Goal: Use online tool/utility: Utilize a website feature to perform a specific function

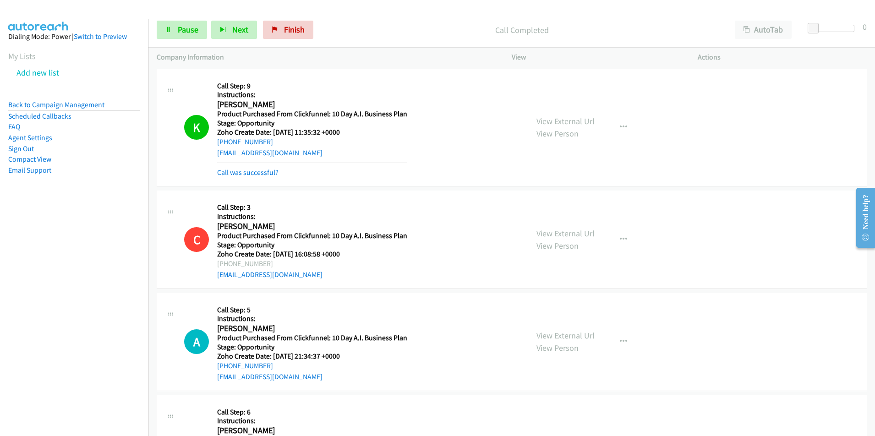
scroll to position [5100, 0]
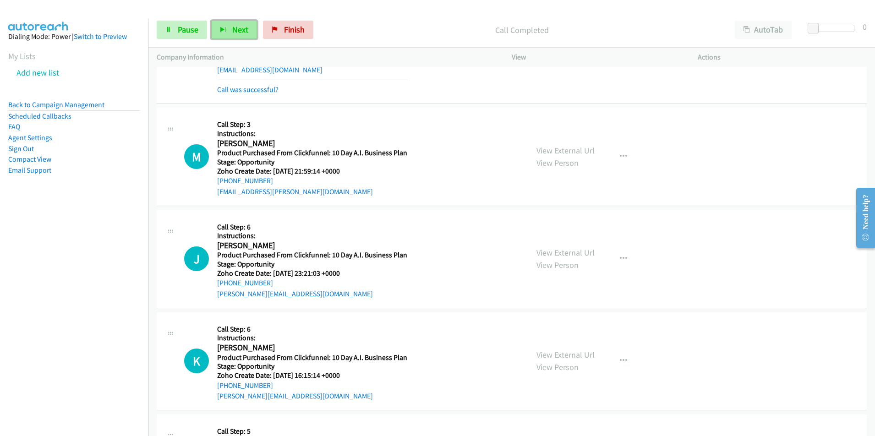
click at [239, 33] on span "Next" at bounding box center [240, 29] width 16 height 11
click at [192, 24] on link "Pause" at bounding box center [182, 30] width 50 height 18
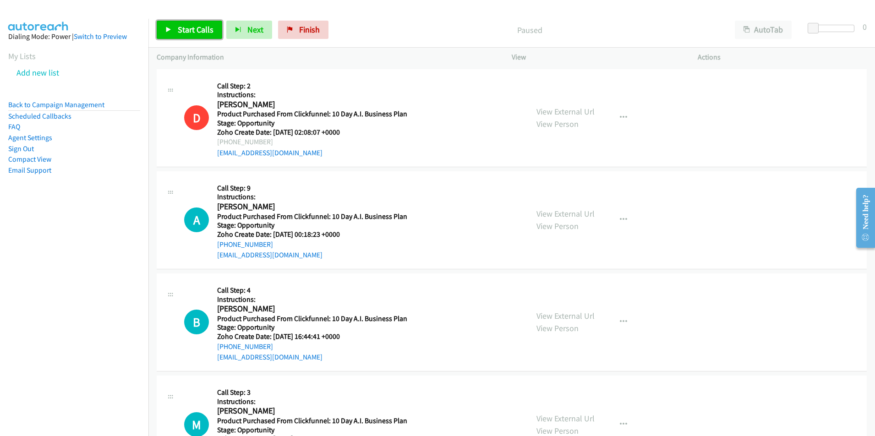
click at [179, 24] on span "Start Calls" at bounding box center [196, 29] width 36 height 11
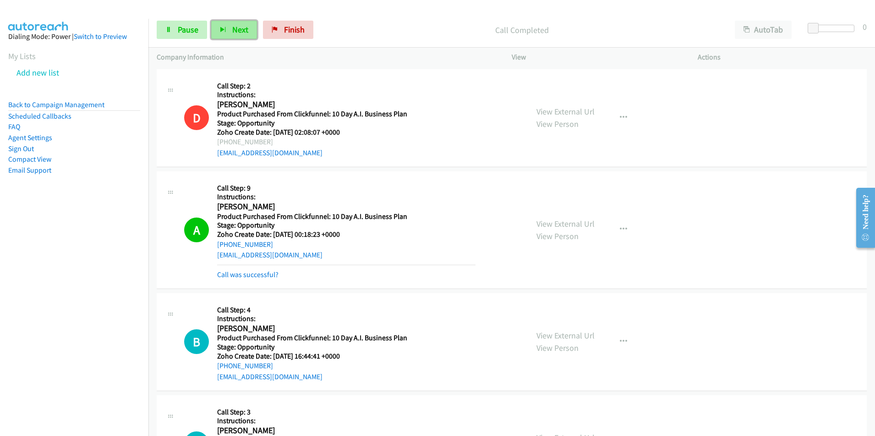
click at [228, 35] on button "Next" at bounding box center [234, 30] width 46 height 18
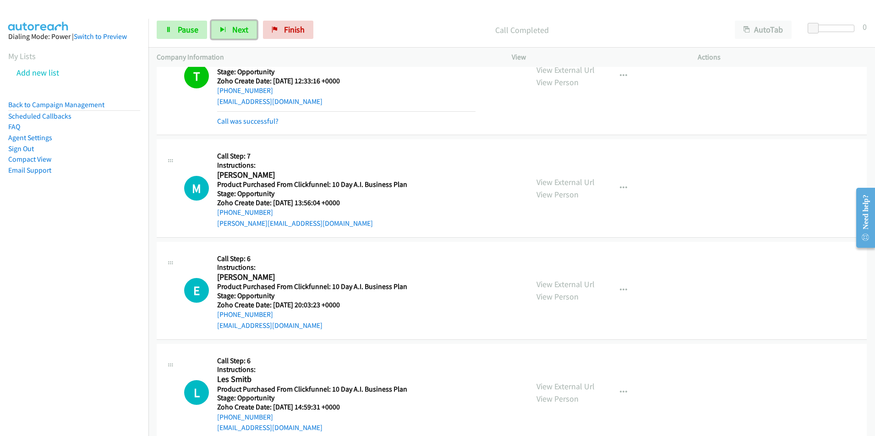
scroll to position [508, 0]
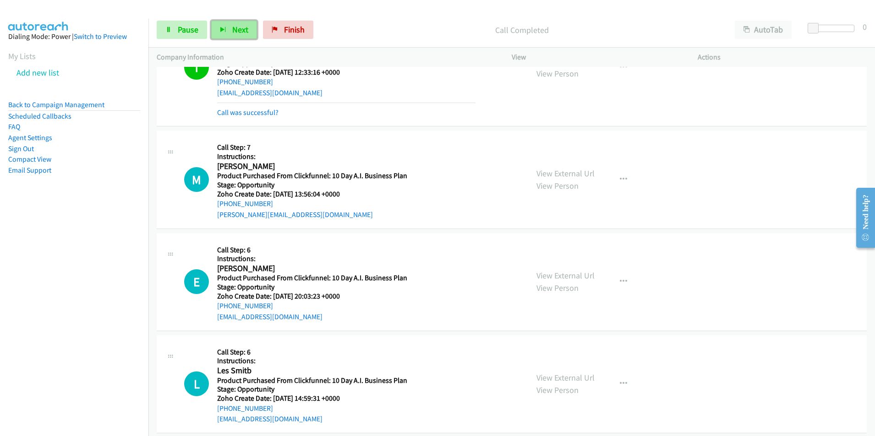
click at [239, 34] on span "Next" at bounding box center [240, 29] width 16 height 11
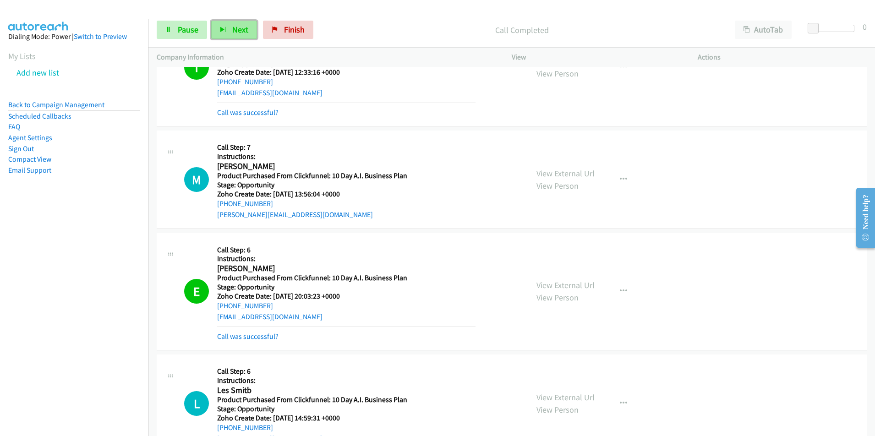
click at [238, 30] on span "Next" at bounding box center [240, 29] width 16 height 11
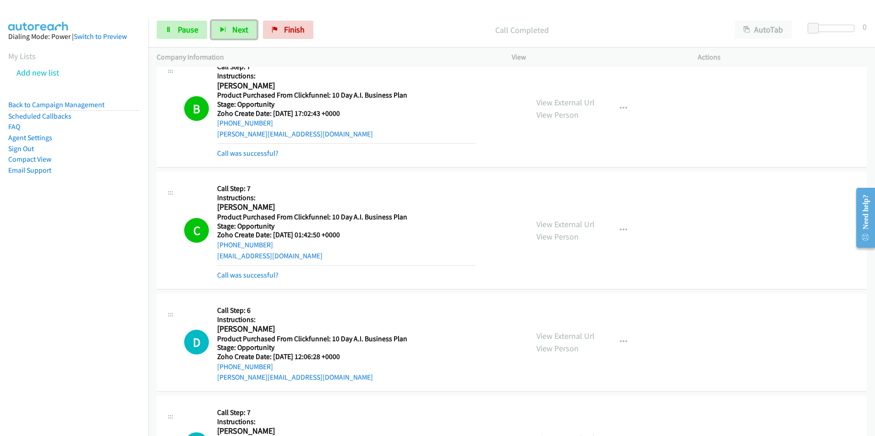
scroll to position [2439, 0]
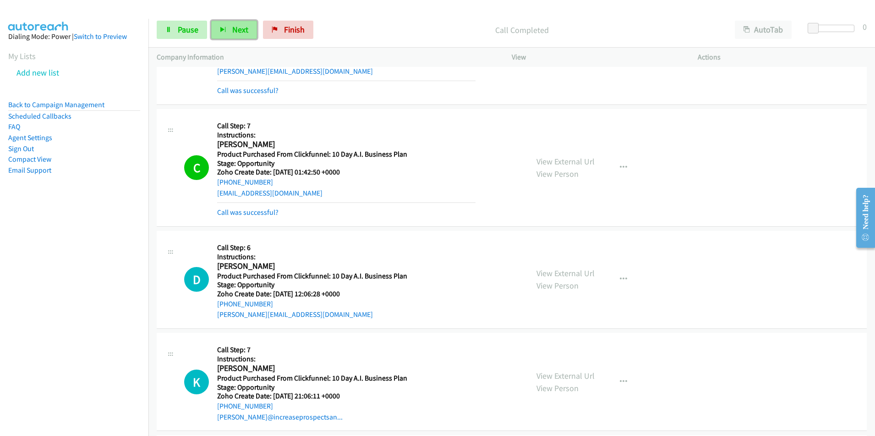
click at [229, 27] on button "Next" at bounding box center [234, 30] width 46 height 18
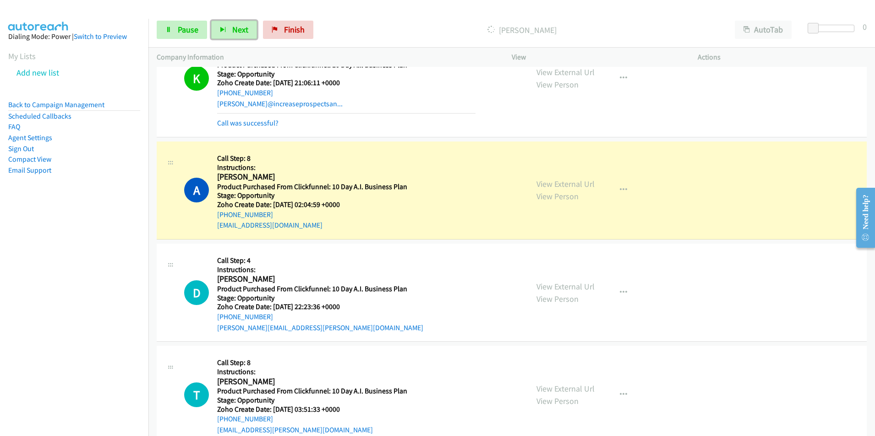
scroll to position [2784, 0]
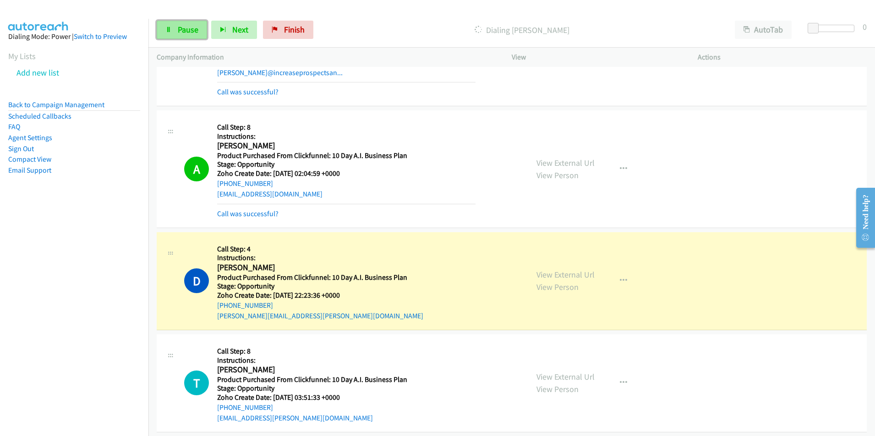
click at [181, 26] on span "Pause" at bounding box center [188, 29] width 21 height 11
